Goal: Information Seeking & Learning: Learn about a topic

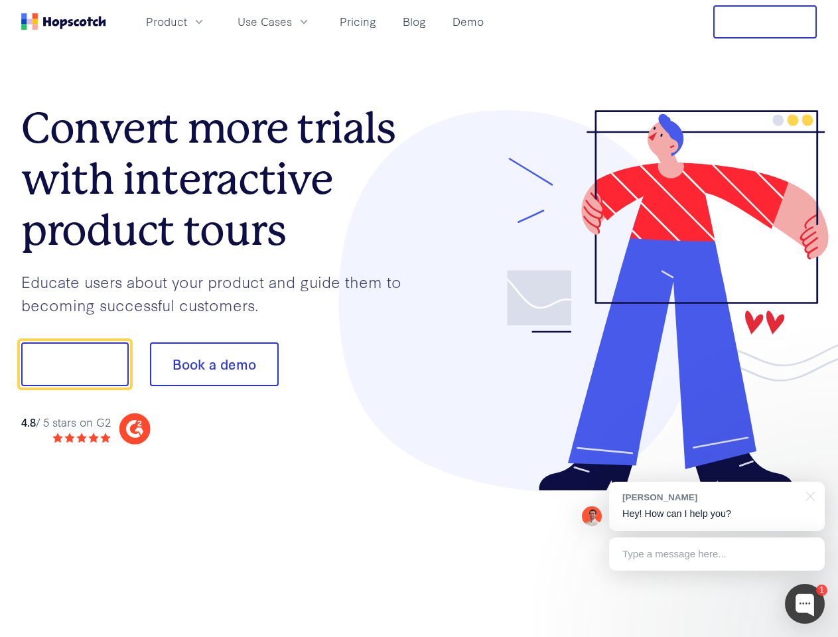
click at [419, 318] on div at bounding box center [618, 301] width 398 height 382
click at [187, 21] on span "Product" at bounding box center [166, 21] width 41 height 17
click at [292, 21] on span "Use Cases" at bounding box center [265, 21] width 54 height 17
click at [765, 22] on button "Free Trial" at bounding box center [765, 21] width 104 height 33
click at [74, 364] on button "Show me!" at bounding box center [74, 364] width 107 height 44
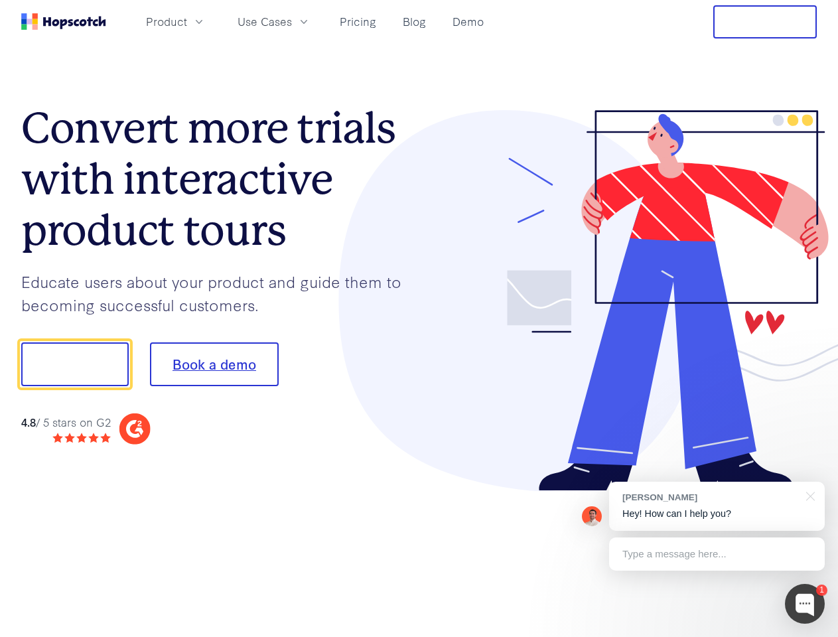
click at [214, 364] on button "Book a demo" at bounding box center [214, 364] width 129 height 44
click at [805, 604] on div at bounding box center [805, 604] width 40 height 40
click at [717, 506] on div "[PERSON_NAME] Hey! How can I help you?" at bounding box center [717, 506] width 216 height 49
click at [808, 495] on div at bounding box center [700, 362] width 249 height 443
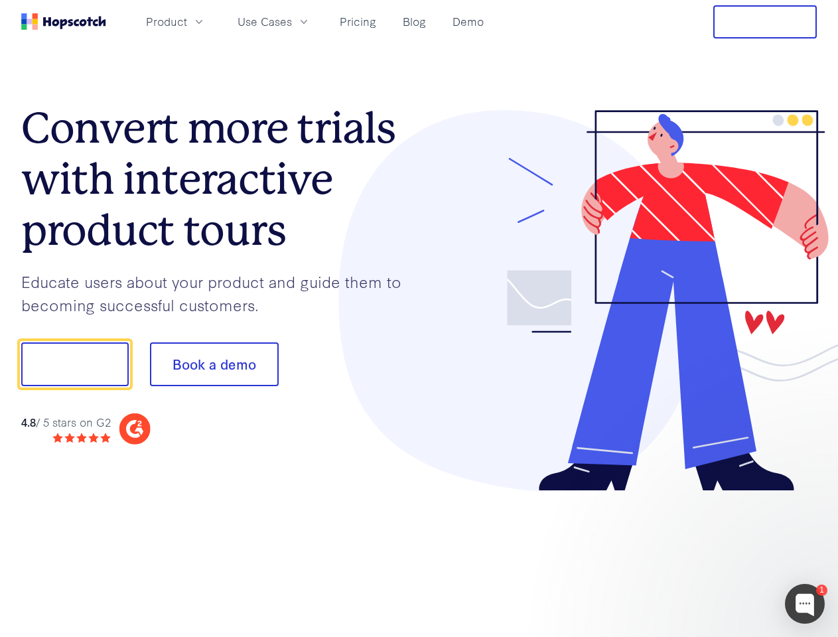
click at [717, 554] on div at bounding box center [700, 362] width 249 height 443
